Goal: Transaction & Acquisition: Purchase product/service

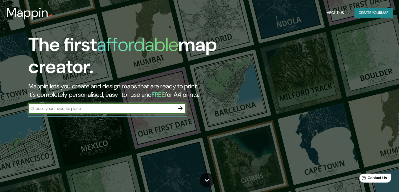
click at [108, 108] on input "text" at bounding box center [101, 108] width 147 height 6
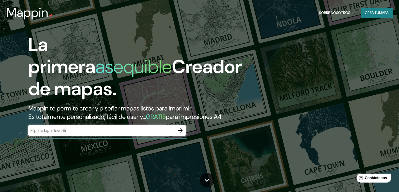
click at [102, 135] on div "​" at bounding box center [106, 130] width 157 height 10
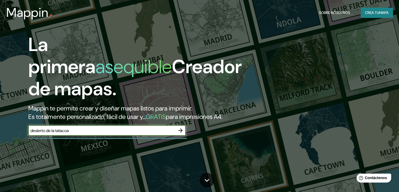
type input "desierto de la tatacoa"
click at [182, 133] on icon "button" at bounding box center [180, 130] width 6 height 6
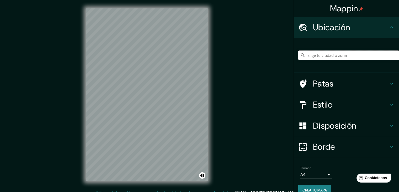
click at [339, 57] on input "Elige tu ciudad o zona" at bounding box center [348, 54] width 101 height 9
click at [348, 53] on input "Elige tu ciudad o zona" at bounding box center [348, 54] width 101 height 9
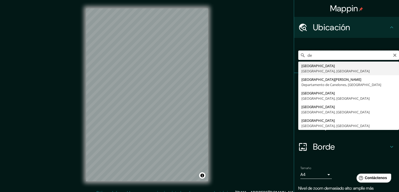
type input "d"
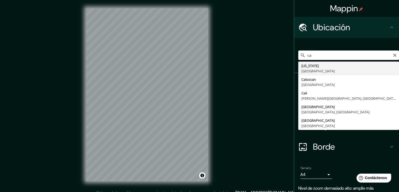
type input "c"
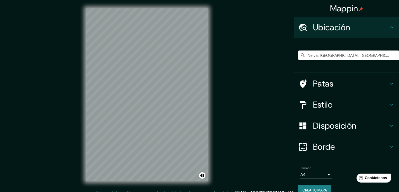
drag, startPoint x: 350, startPoint y: 56, endPoint x: 281, endPoint y: 53, distance: 68.3
click at [281, 53] on div "Mappin Ubicación Neiva, [GEOGRAPHIC_DATA], [GEOGRAPHIC_DATA] Patas Estilo Dispo…" at bounding box center [199, 99] width 399 height 198
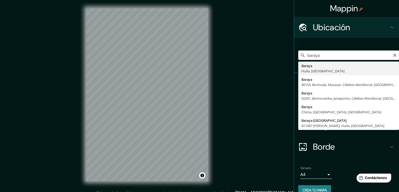
type input "[PERSON_NAME], [GEOGRAPHIC_DATA], [GEOGRAPHIC_DATA]"
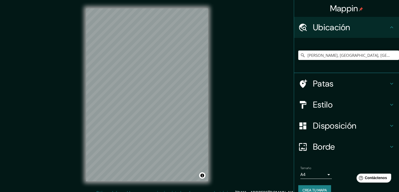
click at [342, 72] on div "[PERSON_NAME], [GEOGRAPHIC_DATA], [GEOGRAPHIC_DATA]" at bounding box center [346, 55] width 105 height 35
click at [343, 83] on h4 "Patas" at bounding box center [351, 83] width 76 height 10
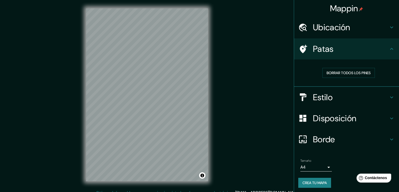
click at [376, 51] on h4 "Patas" at bounding box center [351, 49] width 76 height 10
drag, startPoint x: 312, startPoint y: 52, endPoint x: 301, endPoint y: 52, distance: 10.8
click at [313, 52] on font "Patas" at bounding box center [323, 48] width 21 height 11
click at [160, 98] on div at bounding box center [160, 96] width 4 height 4
click at [213, 132] on div "© Mapbox © OpenStreetMap Improve this map" at bounding box center [147, 94] width 139 height 189
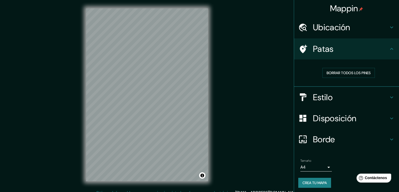
click at [356, 31] on h4 "Ubicación" at bounding box center [351, 27] width 76 height 10
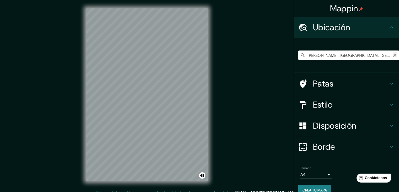
click at [393, 56] on icon "Claro" at bounding box center [395, 55] width 4 height 4
type input "Aipe, [GEOGRAPHIC_DATA], [GEOGRAPHIC_DATA]"
click at [344, 123] on font "Disposición" at bounding box center [334, 125] width 43 height 11
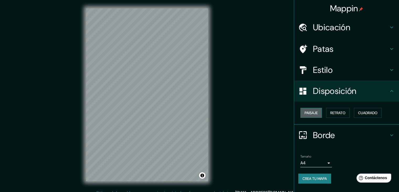
click at [321, 111] on button "Paisaje" at bounding box center [311, 113] width 22 height 10
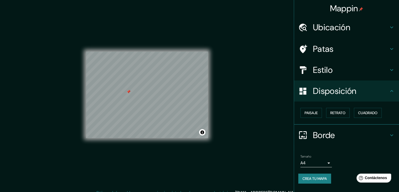
click at [129, 93] on div at bounding box center [128, 91] width 4 height 4
click at [344, 114] on font "Retrato" at bounding box center [337, 112] width 15 height 5
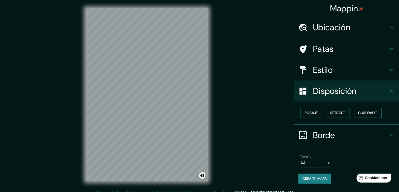
click at [365, 114] on font "Cuadrado" at bounding box center [367, 112] width 19 height 5
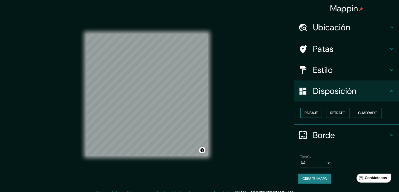
click at [316, 114] on font "Paisaje" at bounding box center [311, 112] width 13 height 5
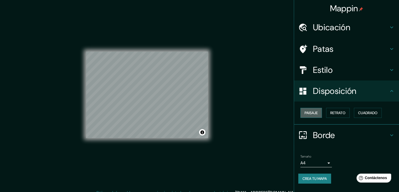
click at [316, 114] on font "Paisaje" at bounding box center [311, 112] width 13 height 5
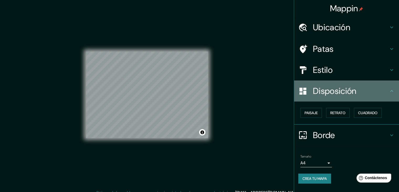
click at [349, 87] on font "Disposición" at bounding box center [334, 90] width 43 height 11
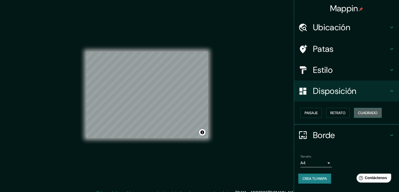
click at [366, 112] on font "Cuadrado" at bounding box center [367, 112] width 19 height 5
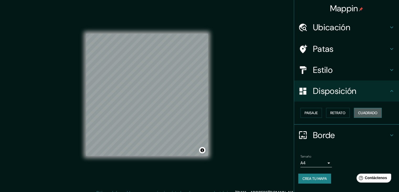
click at [366, 112] on font "Cuadrado" at bounding box center [367, 112] width 19 height 5
click at [365, 111] on font "Cuadrado" at bounding box center [367, 112] width 19 height 5
click at [368, 91] on h4 "Disposición" at bounding box center [351, 91] width 76 height 10
click at [362, 91] on h4 "Disposición" at bounding box center [351, 91] width 76 height 10
click at [338, 69] on h4 "Estilo" at bounding box center [351, 70] width 76 height 10
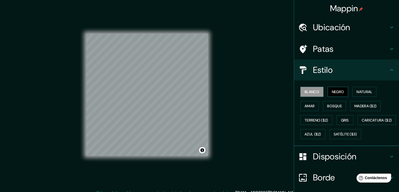
click at [339, 92] on font "Negro" at bounding box center [338, 91] width 12 height 5
click at [358, 90] on font "Natural" at bounding box center [365, 91] width 16 height 5
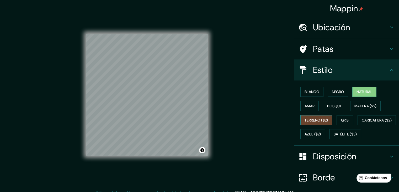
click at [318, 118] on font "Terreno ($2)" at bounding box center [317, 120] width 24 height 5
click at [337, 120] on button "Gris" at bounding box center [345, 120] width 17 height 10
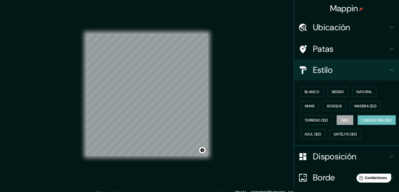
click at [362, 122] on font "Caricatura ($2)" at bounding box center [377, 120] width 30 height 5
click at [321, 132] on font "Azul ($2)" at bounding box center [313, 134] width 17 height 5
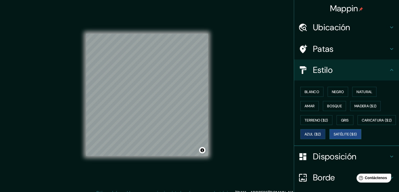
click at [334, 136] on font "Satélite ($3)" at bounding box center [345, 134] width 23 height 5
click at [316, 119] on font "Terreno ($2)" at bounding box center [317, 120] width 24 height 5
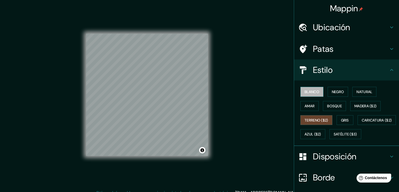
click at [317, 93] on button "Blanco" at bounding box center [311, 92] width 23 height 10
click at [332, 92] on font "Negro" at bounding box center [338, 91] width 12 height 5
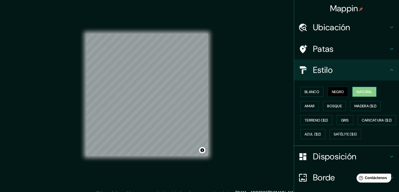
click at [362, 89] on font "Natural" at bounding box center [365, 91] width 16 height 5
click at [305, 105] on font "Amar" at bounding box center [310, 105] width 10 height 5
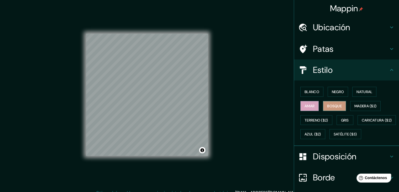
drag, startPoint x: 317, startPoint y: 103, endPoint x: 324, endPoint y: 106, distance: 7.3
click at [317, 103] on div "Blanco Negro Natural Amar Bosque Madera ($2) Terreno ($2) Gris Caricatura ($2) …" at bounding box center [348, 112] width 101 height 56
click at [327, 107] on font "Bosque" at bounding box center [334, 105] width 15 height 5
click at [364, 102] on font "Madera ($2)" at bounding box center [366, 105] width 22 height 7
click at [331, 104] on font "Bosque" at bounding box center [334, 105] width 15 height 5
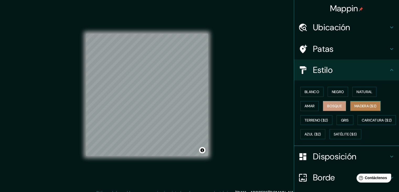
click at [359, 106] on font "Madera ($2)" at bounding box center [366, 105] width 22 height 5
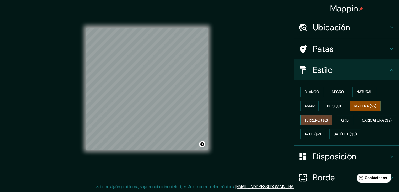
click at [313, 118] on font "Terreno ($2)" at bounding box center [317, 120] width 24 height 5
click at [345, 119] on font "Gris" at bounding box center [345, 120] width 8 height 5
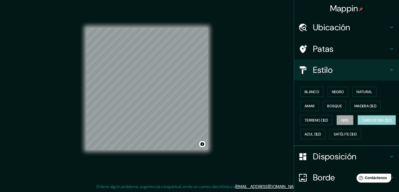
click at [362, 122] on font "Caricatura ($2)" at bounding box center [377, 120] width 30 height 5
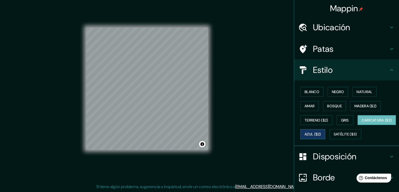
click at [321, 133] on font "Azul ($2)" at bounding box center [313, 134] width 17 height 5
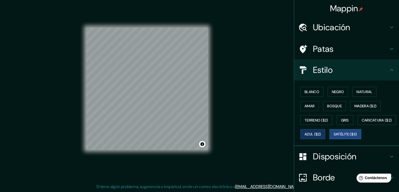
click at [334, 136] on font "Satélite ($3)" at bounding box center [345, 134] width 23 height 5
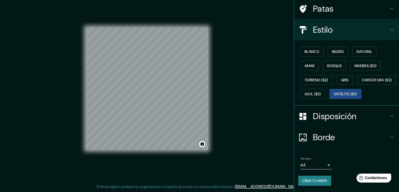
click at [347, 114] on font "Disposición" at bounding box center [334, 115] width 43 height 11
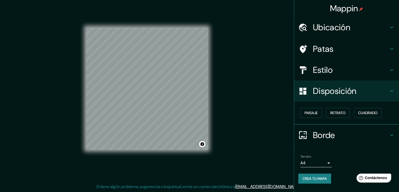
scroll to position [0, 0]
click at [338, 134] on h4 "Borde" at bounding box center [351, 135] width 76 height 10
